Goal: Task Accomplishment & Management: Use online tool/utility

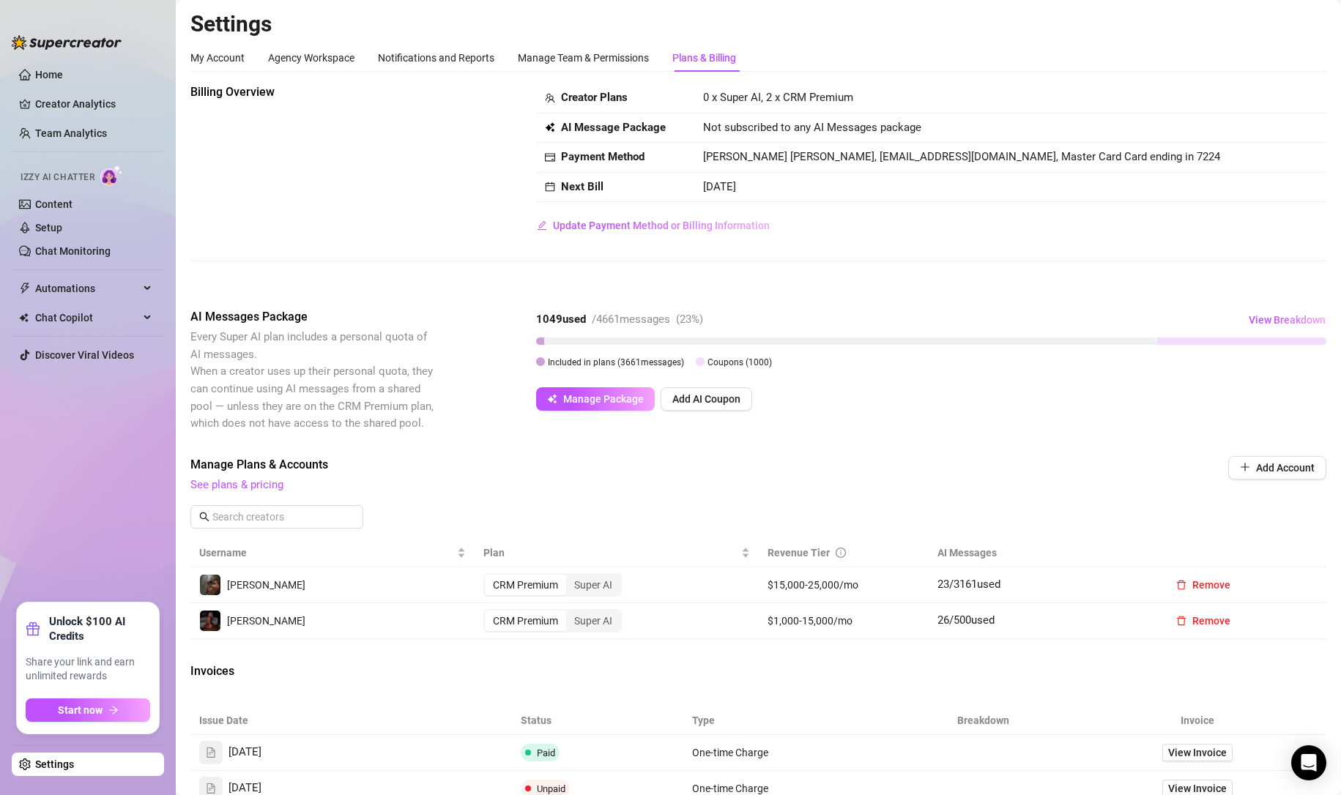
scroll to position [146, 0]
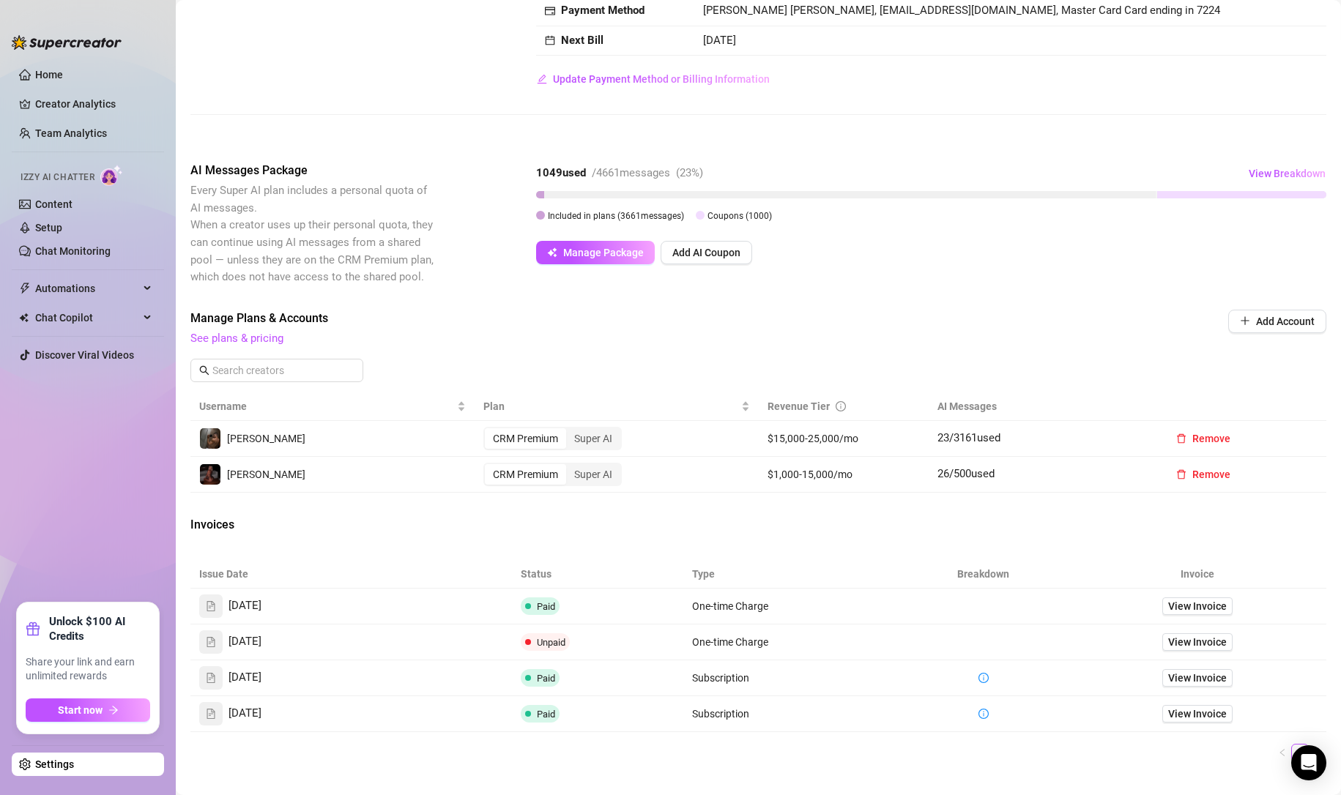
click at [45, 223] on link "Setup" at bounding box center [48, 228] width 27 height 12
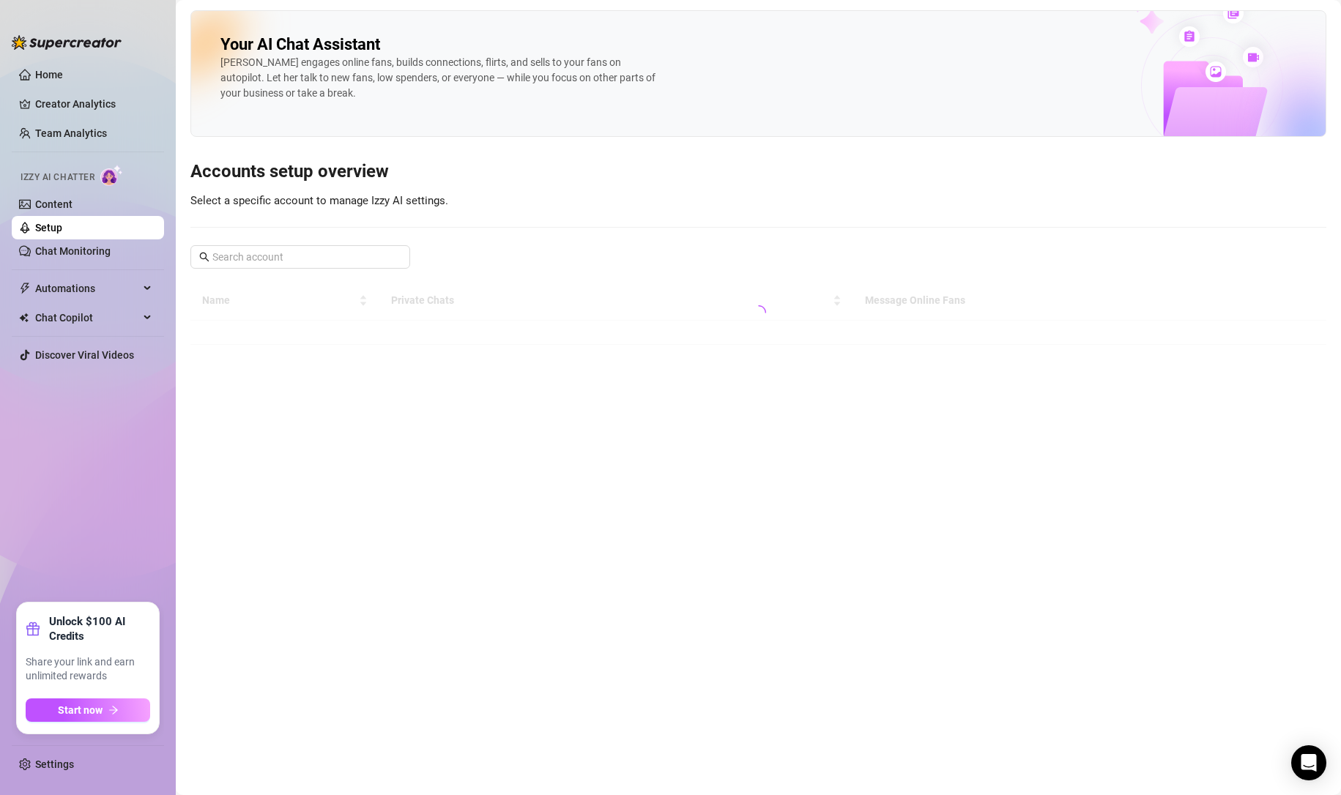
click at [94, 245] on link "Chat Monitoring" at bounding box center [72, 251] width 75 height 12
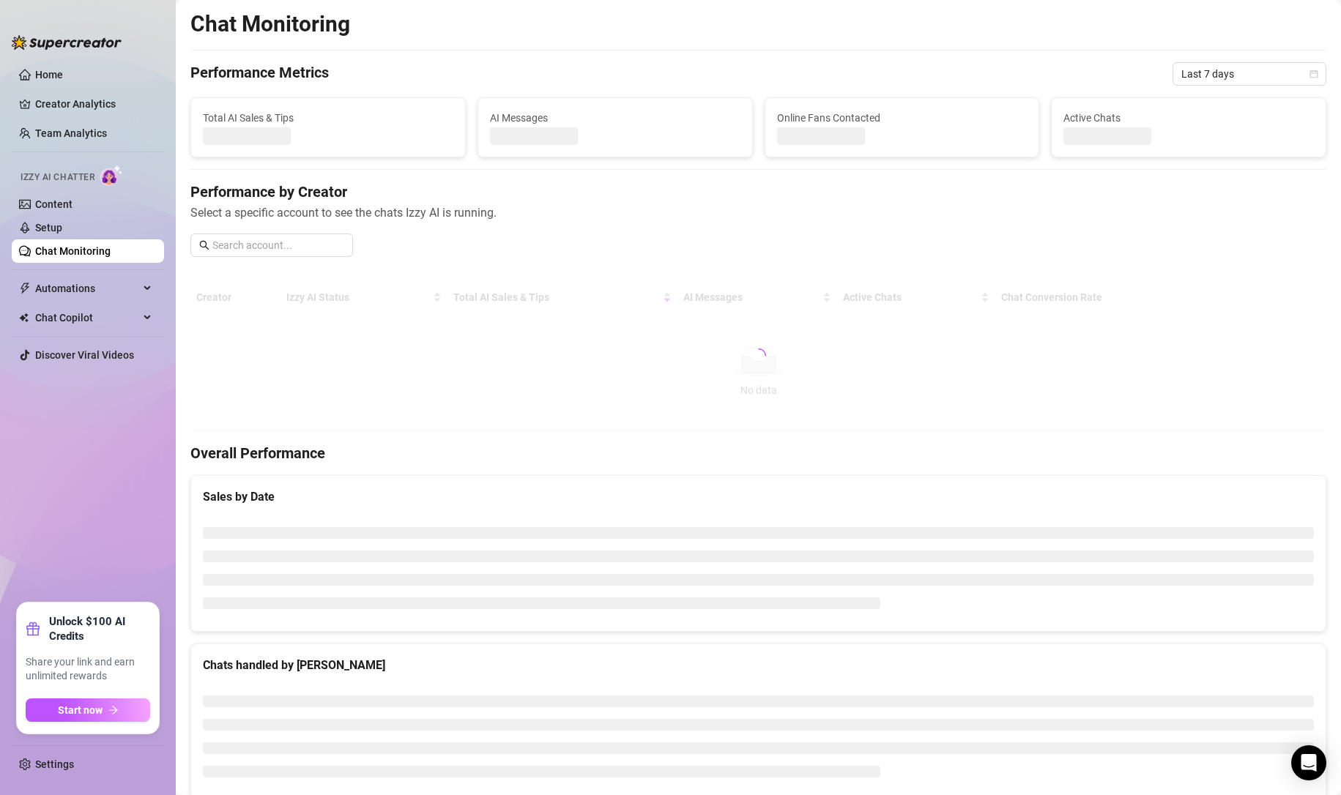
click at [95, 251] on link "Chat Monitoring" at bounding box center [72, 251] width 75 height 12
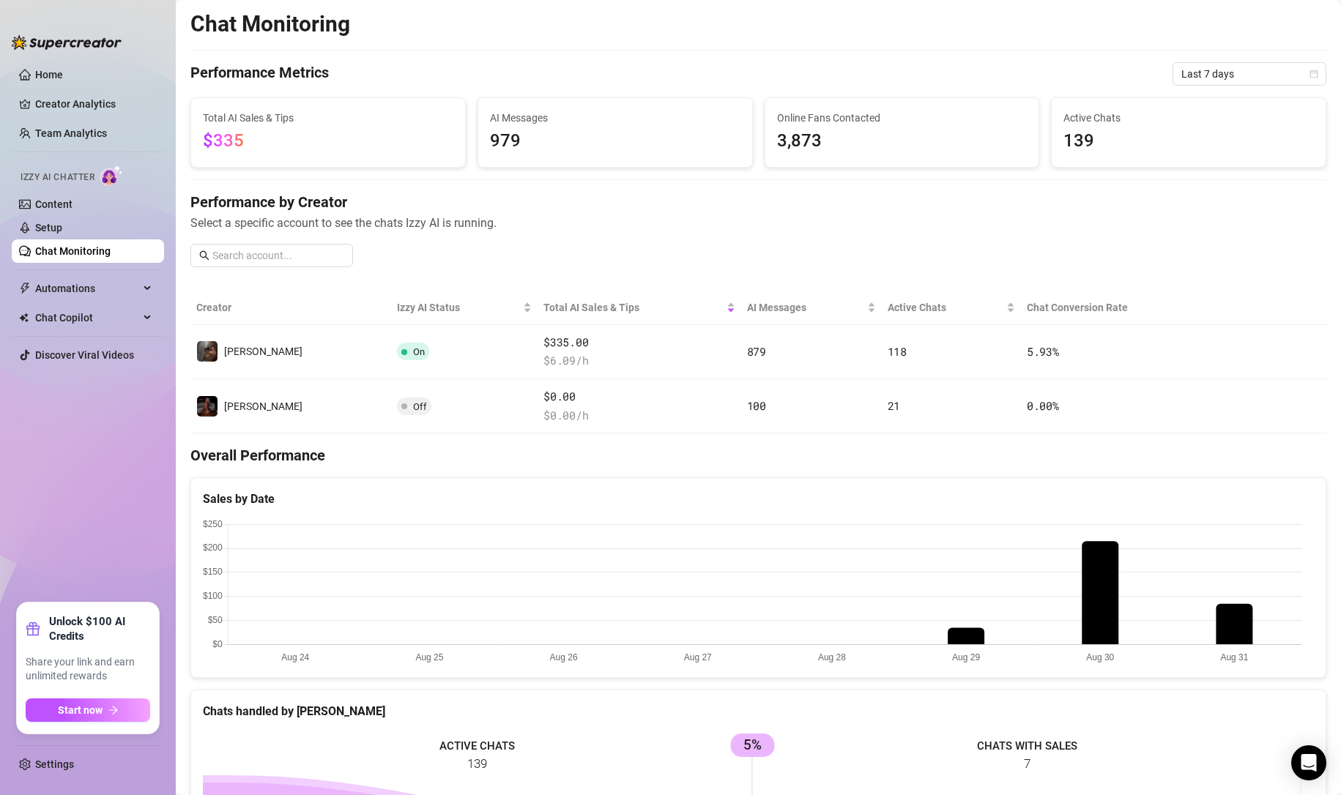
click at [1218, 342] on button "button" at bounding box center [1229, 351] width 23 height 23
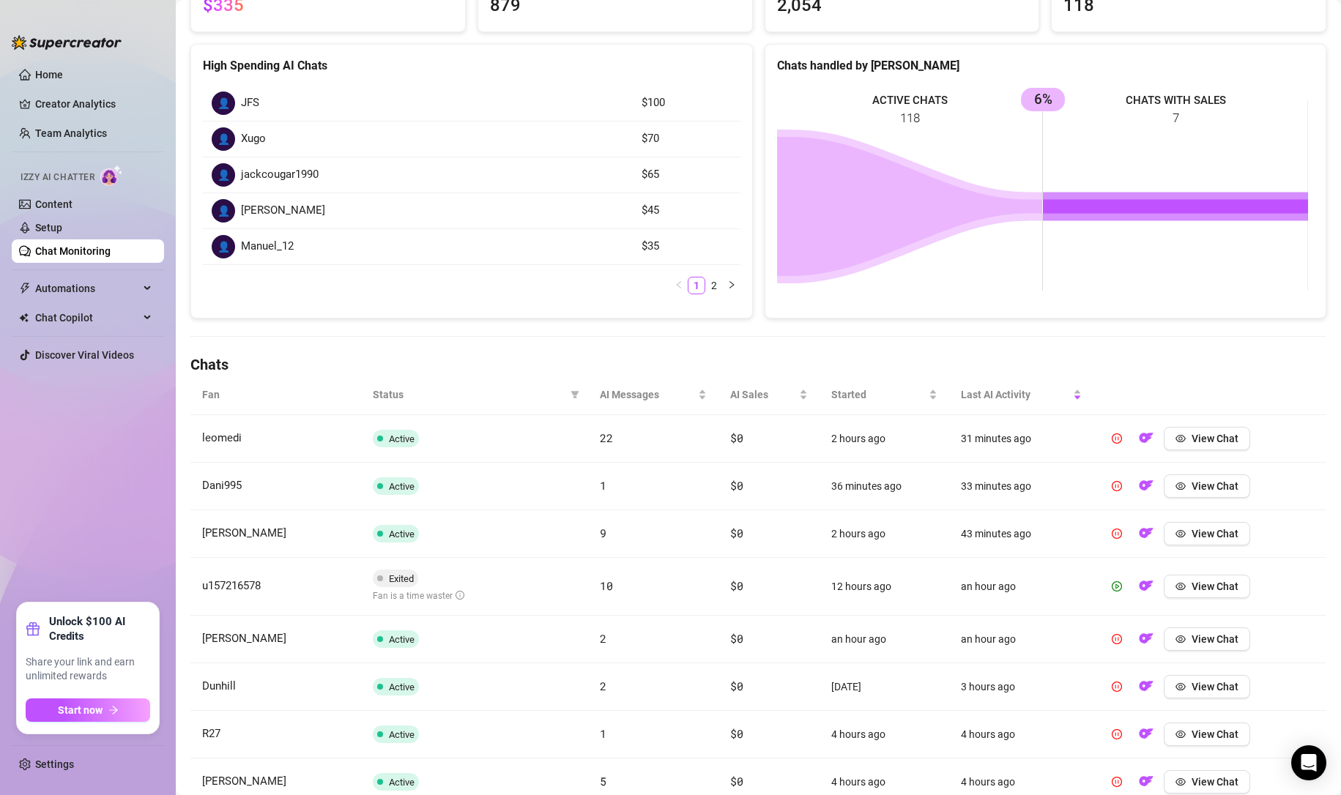
scroll to position [196, 0]
